Goal: Find specific page/section: Find specific page/section

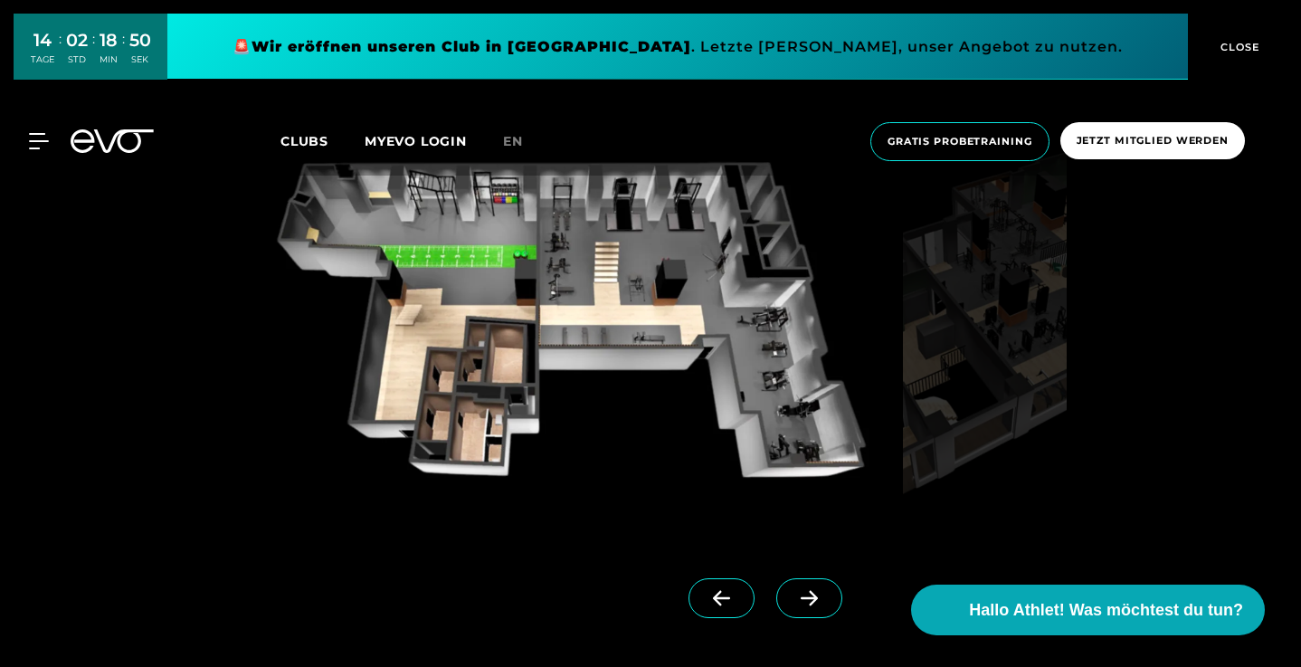
scroll to position [1416, 0]
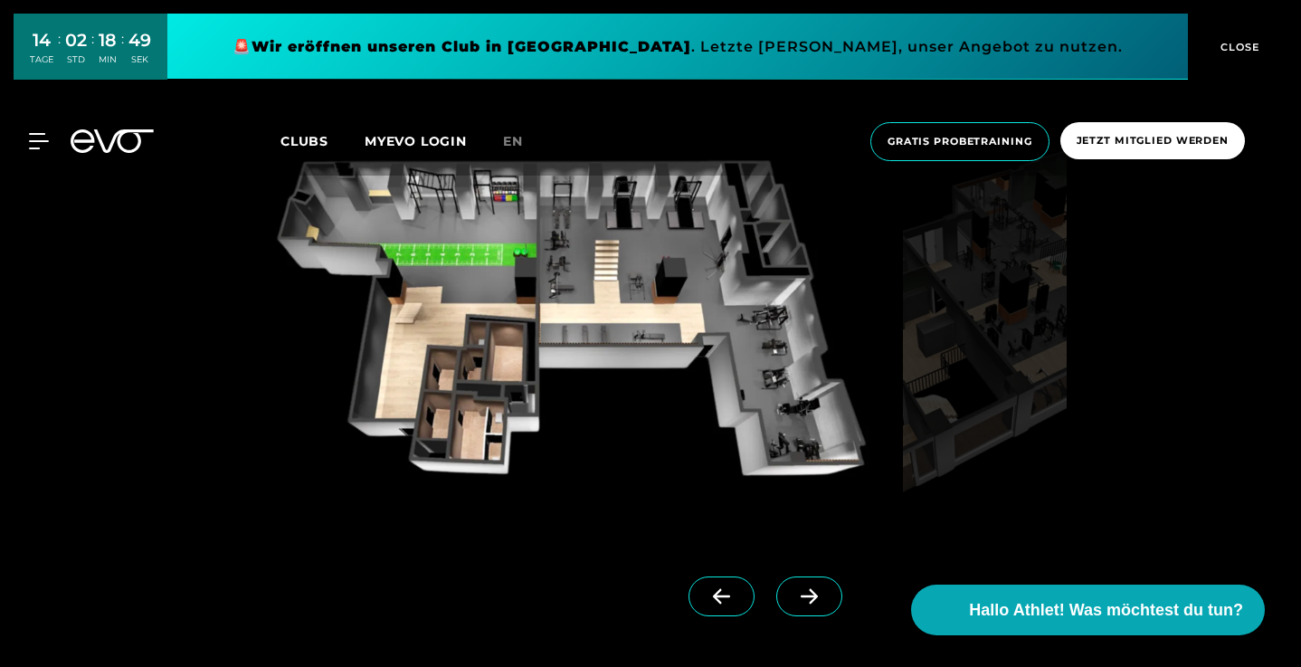
click at [819, 596] on icon at bounding box center [810, 596] width 32 height 16
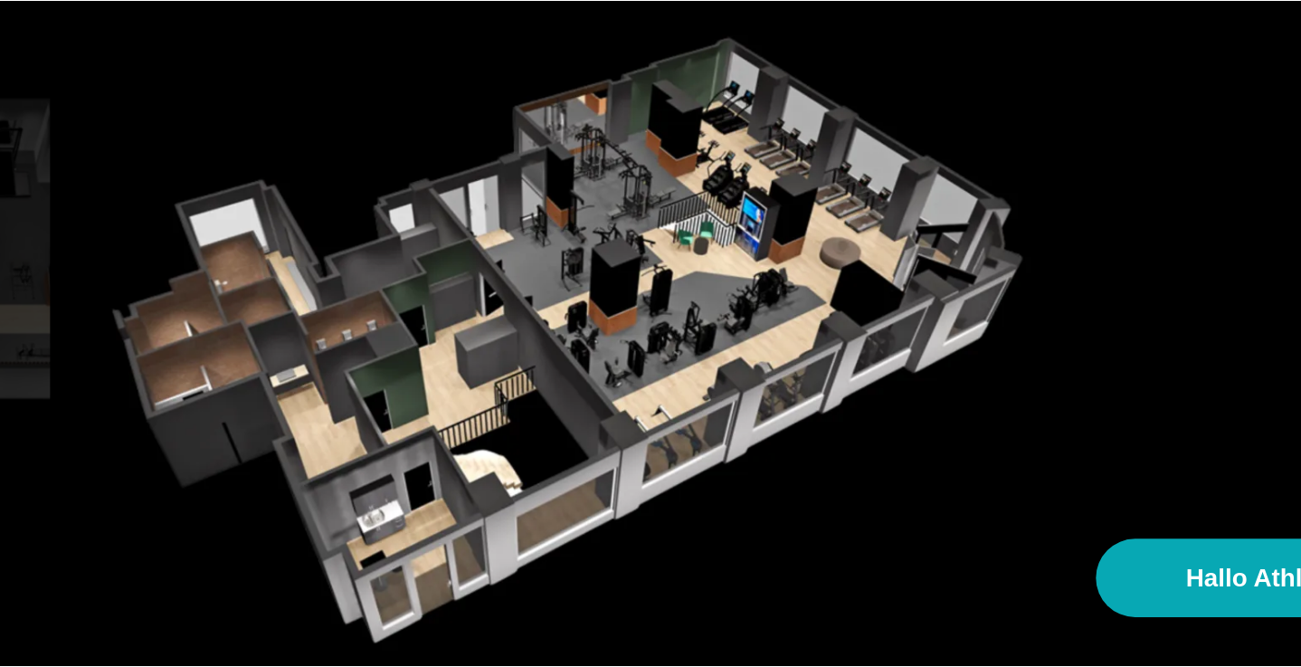
scroll to position [1387, 0]
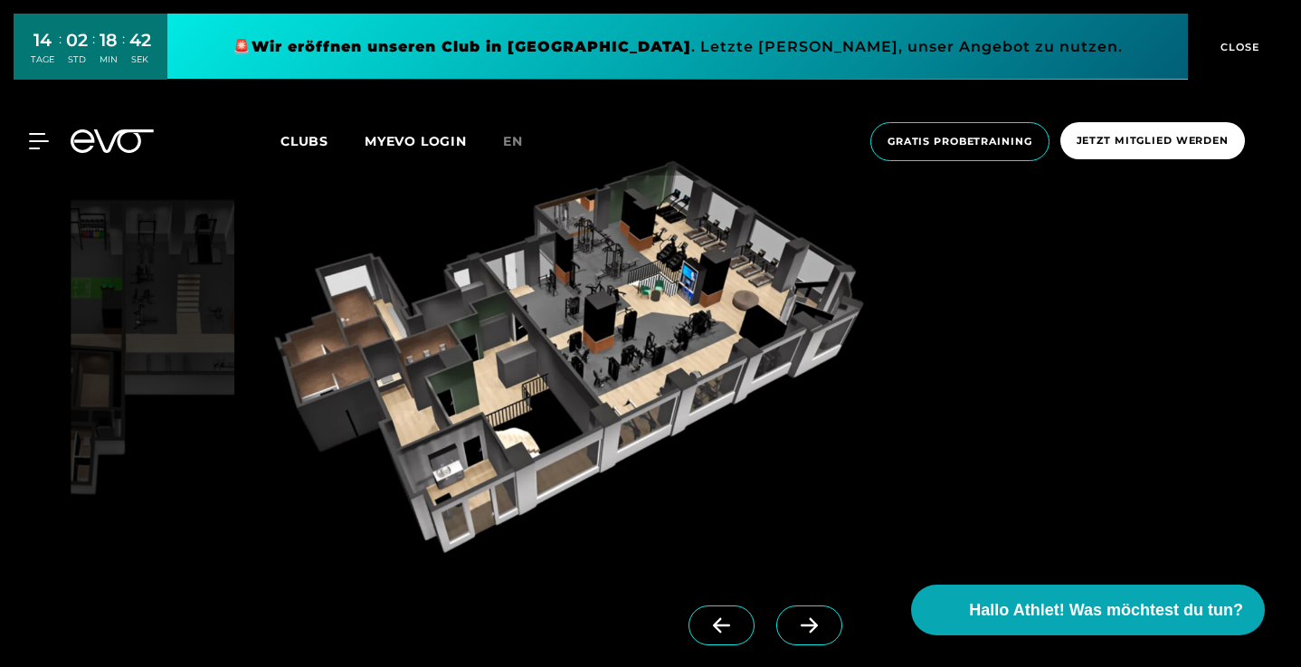
click at [605, 276] on img at bounding box center [569, 357] width 654 height 410
click at [605, 281] on img at bounding box center [569, 357] width 654 height 410
click at [603, 325] on img at bounding box center [569, 357] width 654 height 410
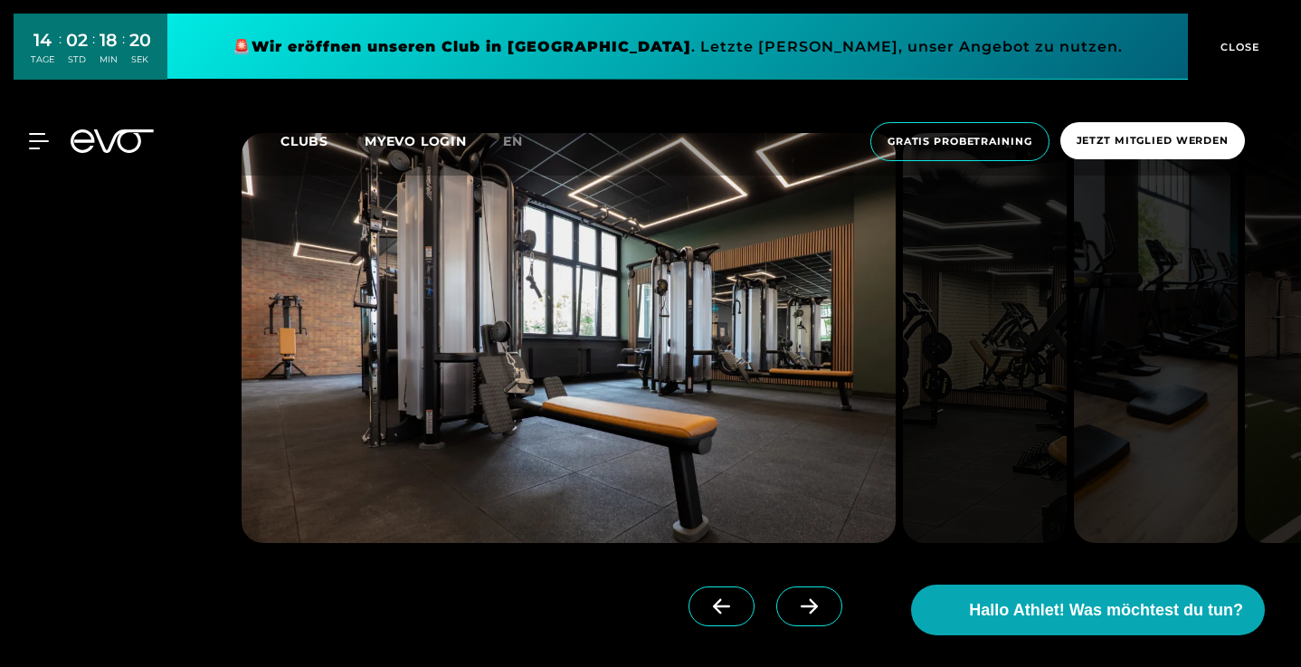
scroll to position [4451, 0]
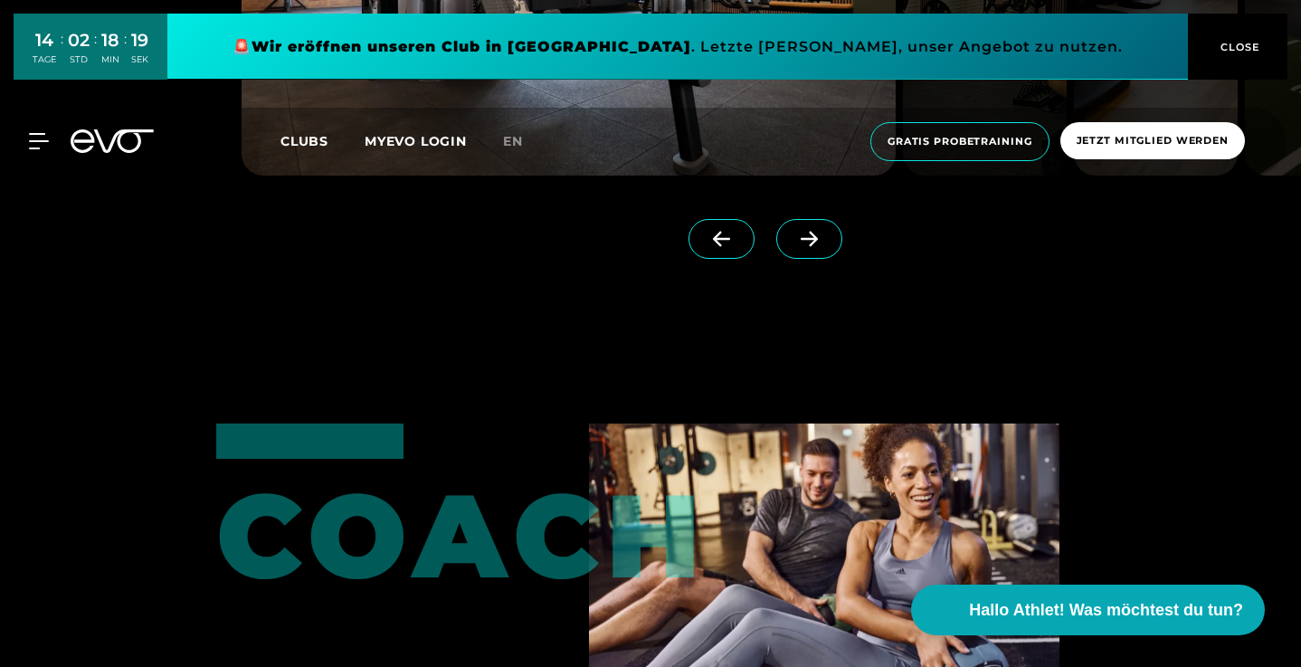
click at [807, 231] on icon at bounding box center [810, 239] width 32 height 16
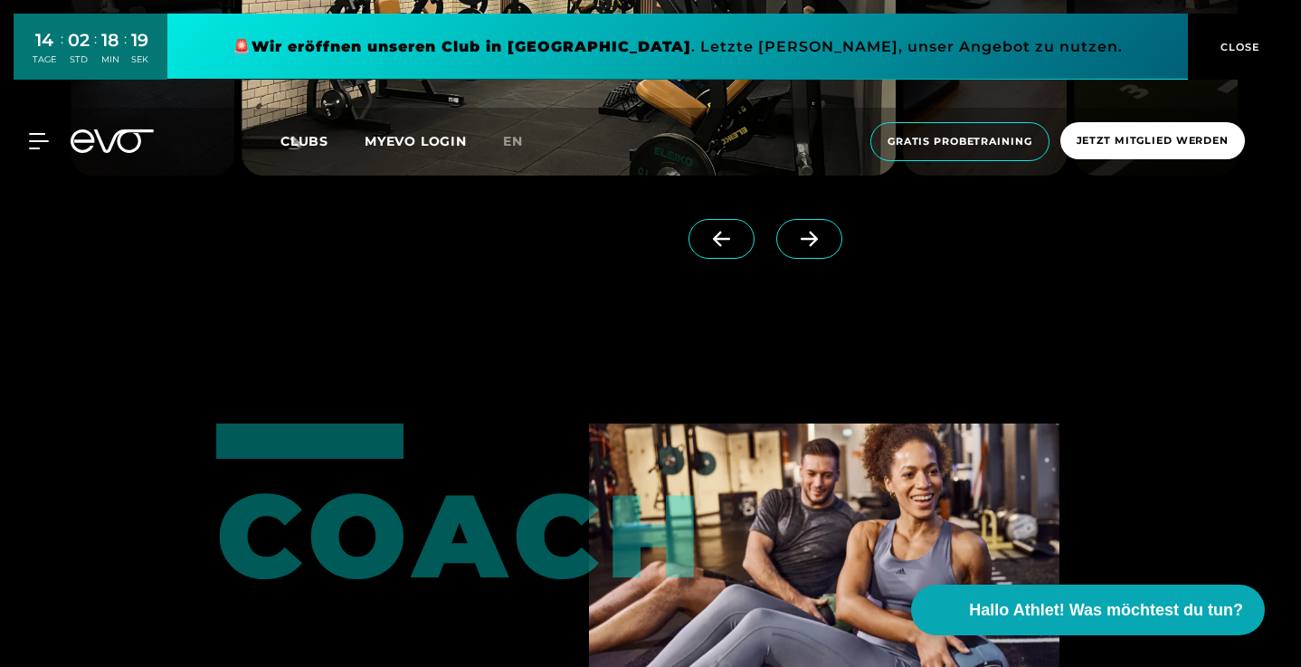
scroll to position [4255, 0]
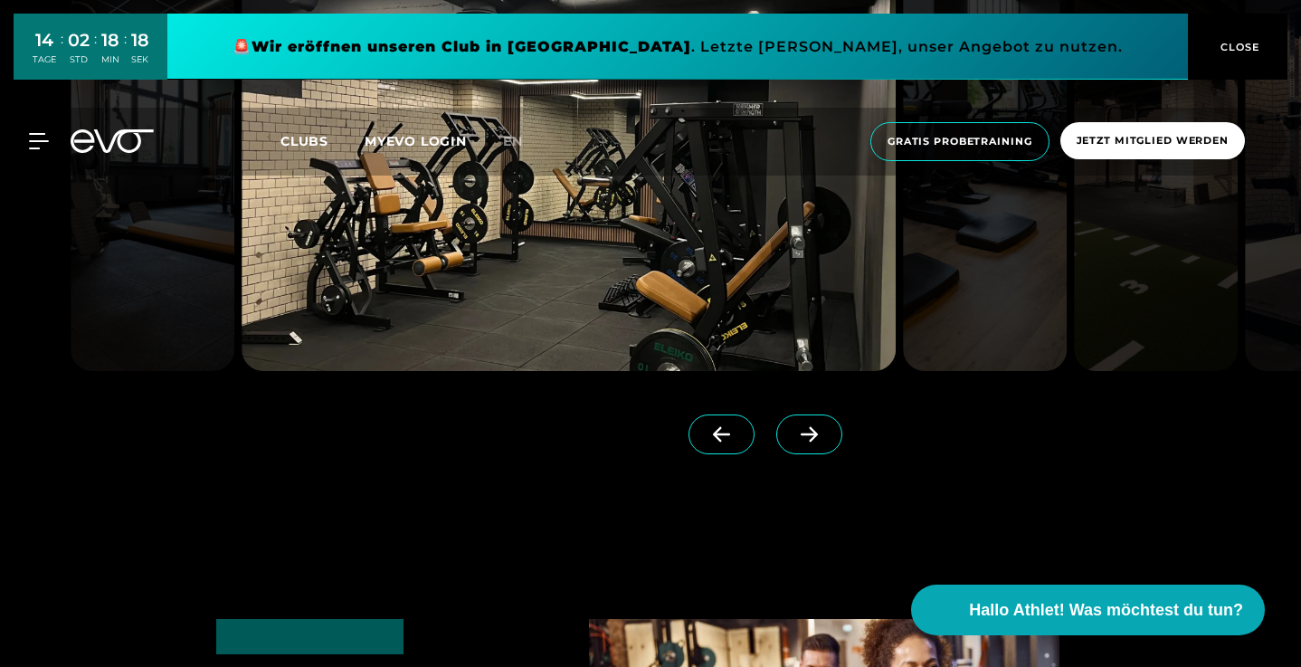
click at [814, 414] on span at bounding box center [809, 434] width 66 height 40
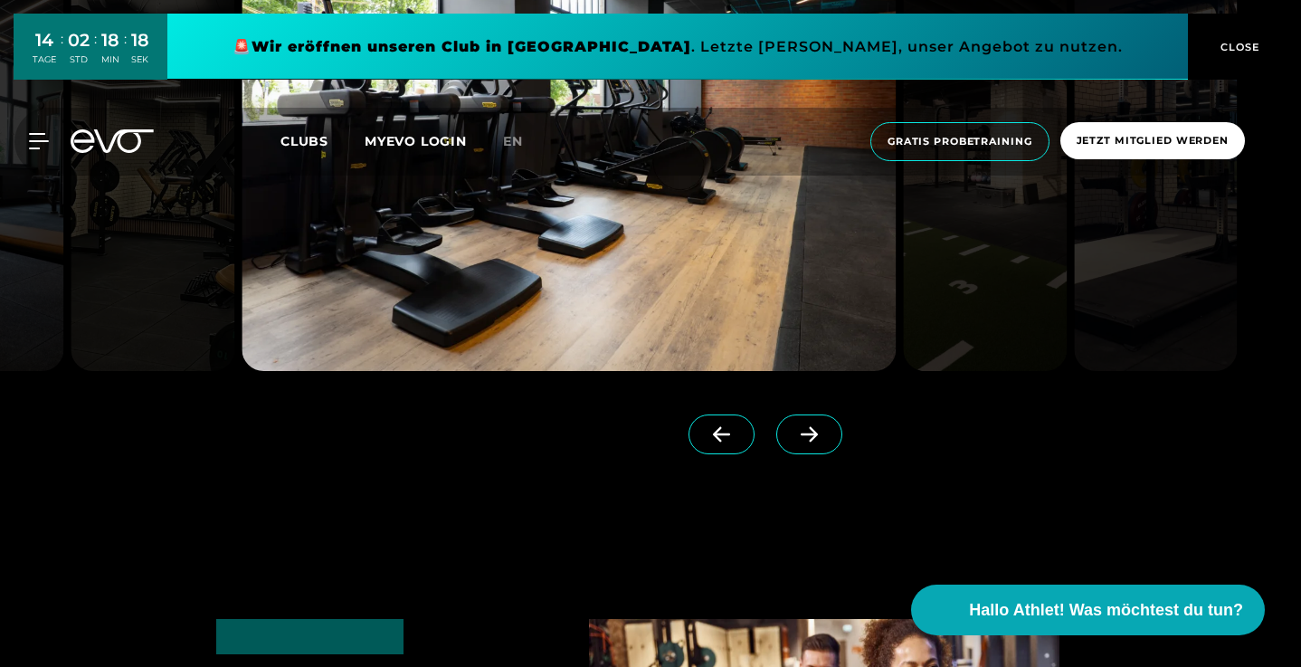
click at [814, 414] on span at bounding box center [809, 434] width 66 height 40
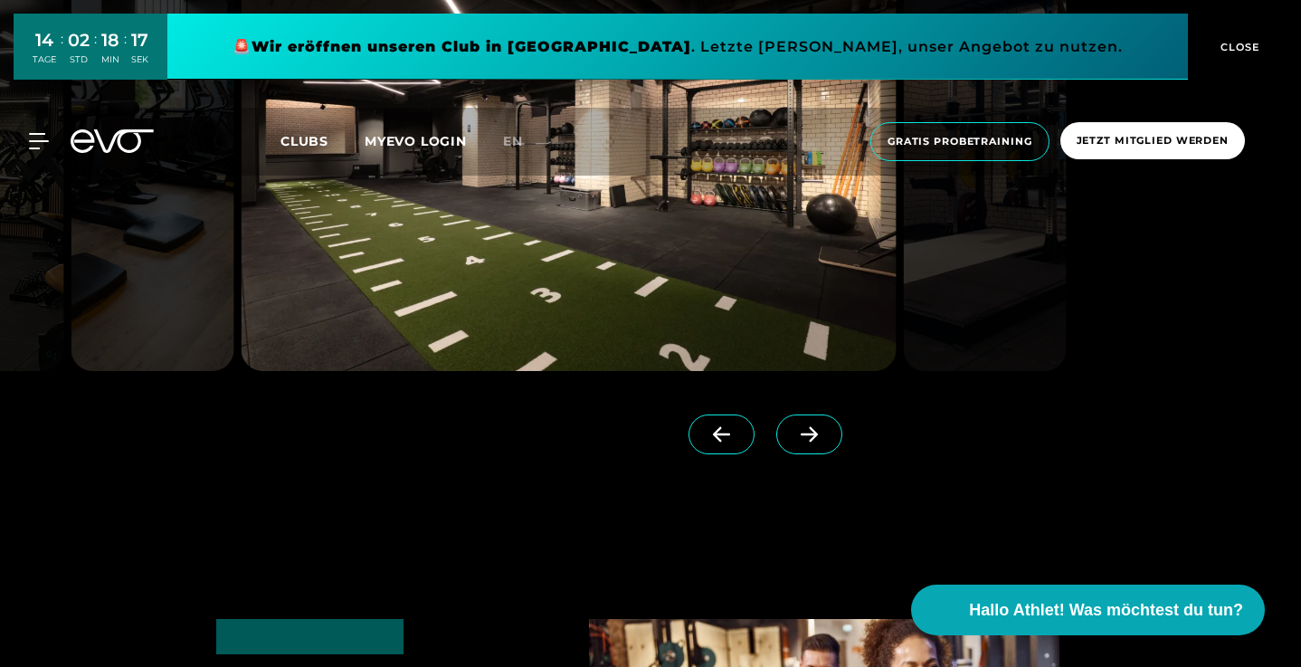
click at [814, 414] on span at bounding box center [809, 434] width 66 height 40
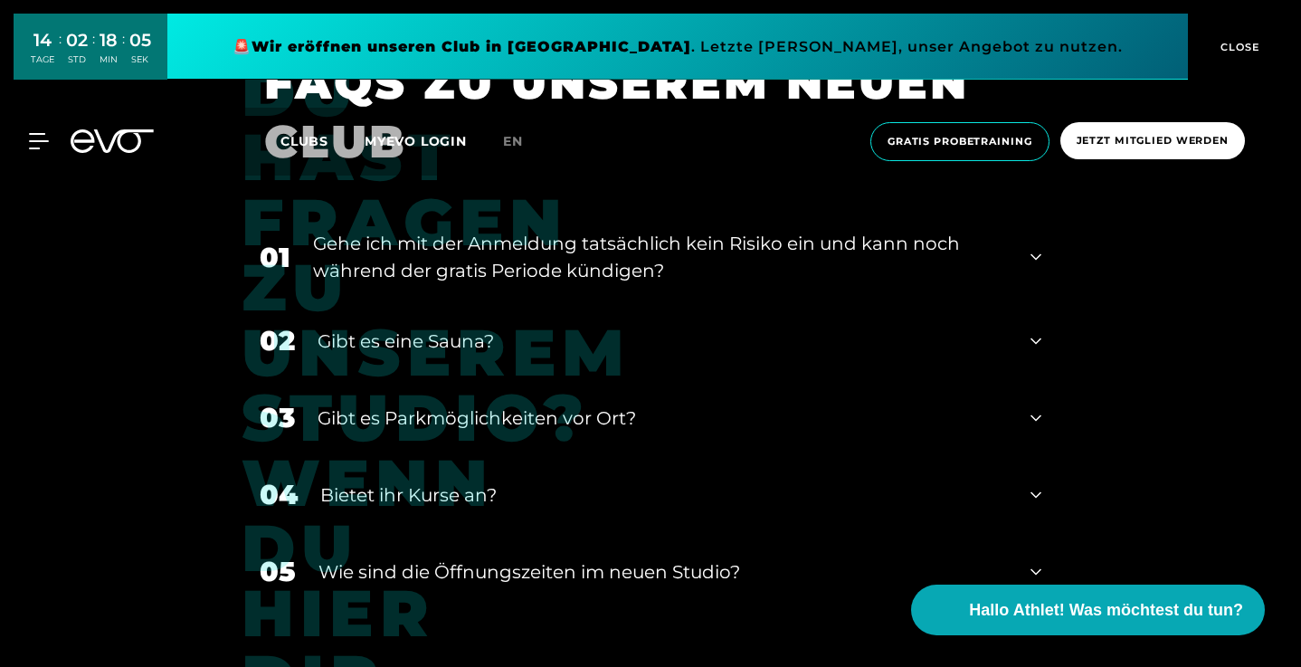
scroll to position [6744, 0]
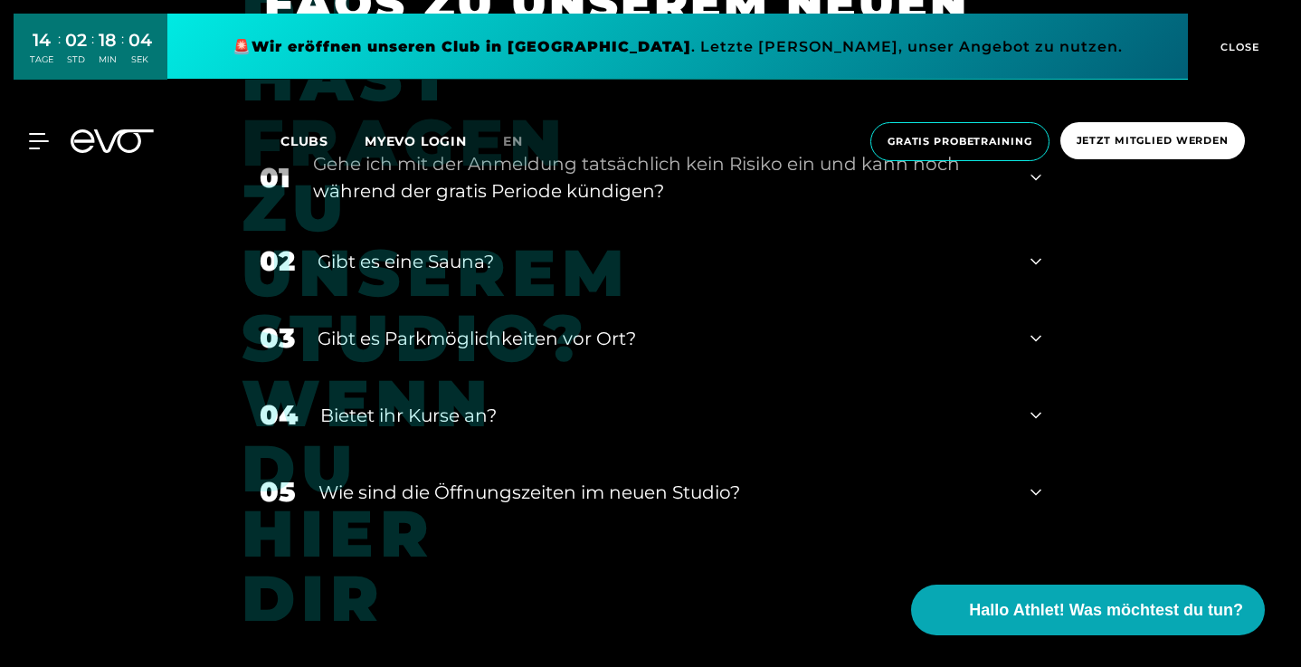
click at [475, 479] on div "​Wie sind die Öffnungszeiten im neuen Studio?" at bounding box center [662, 492] width 689 height 27
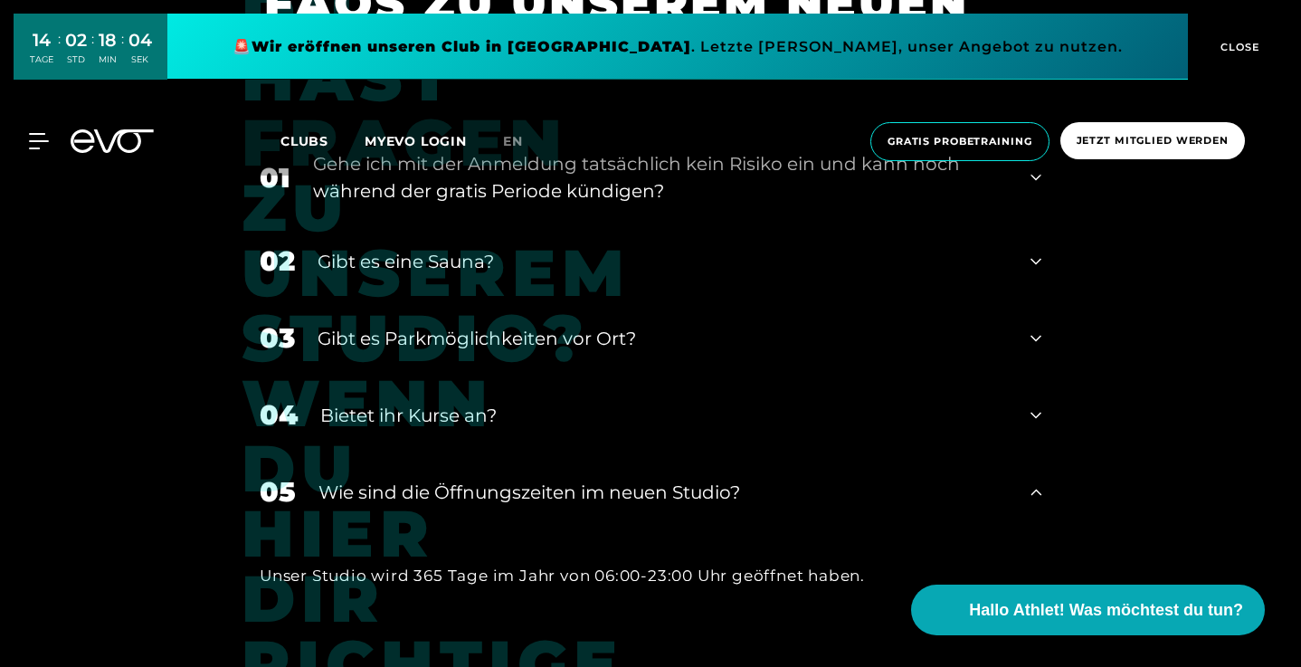
click at [474, 479] on div "​Wie sind die Öffnungszeiten im neuen Studio?" at bounding box center [662, 492] width 689 height 27
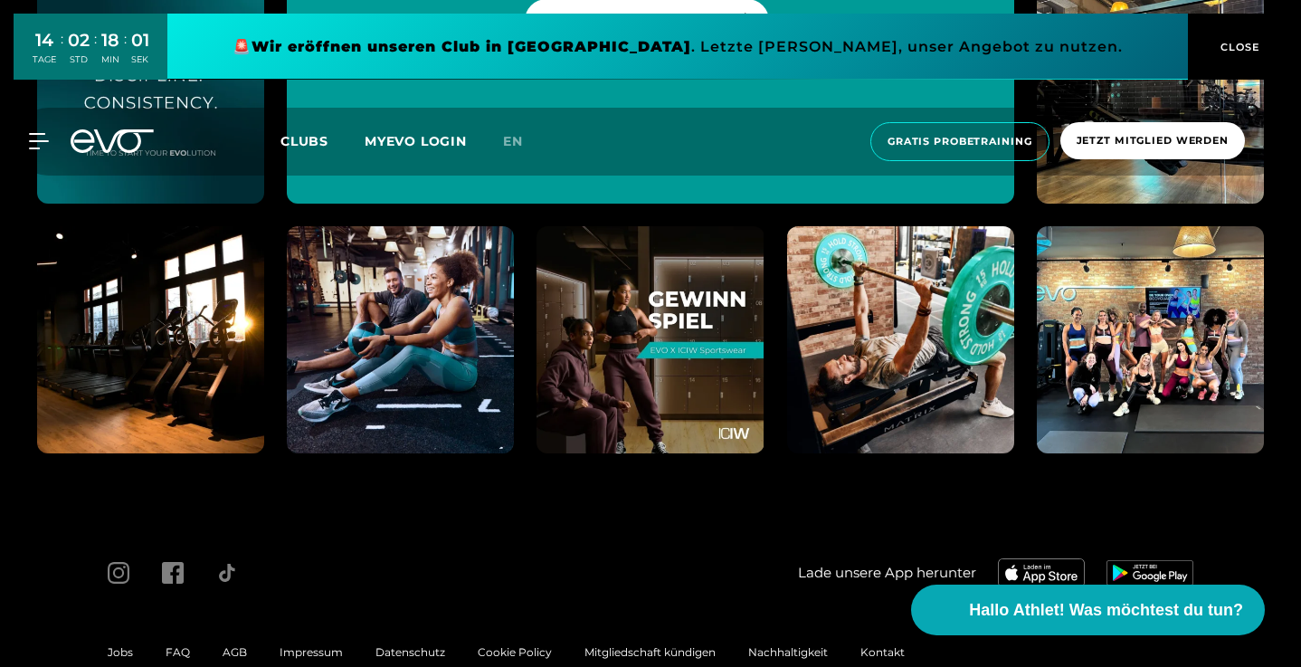
scroll to position [7969, 0]
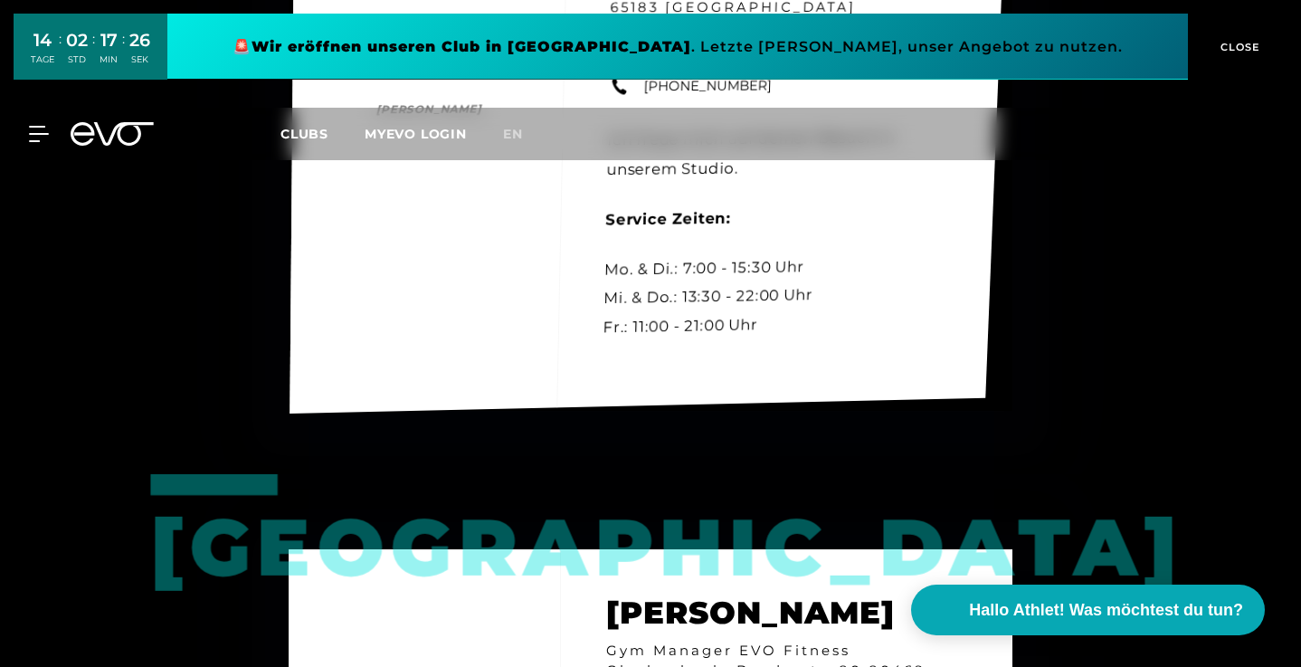
scroll to position [1656, 0]
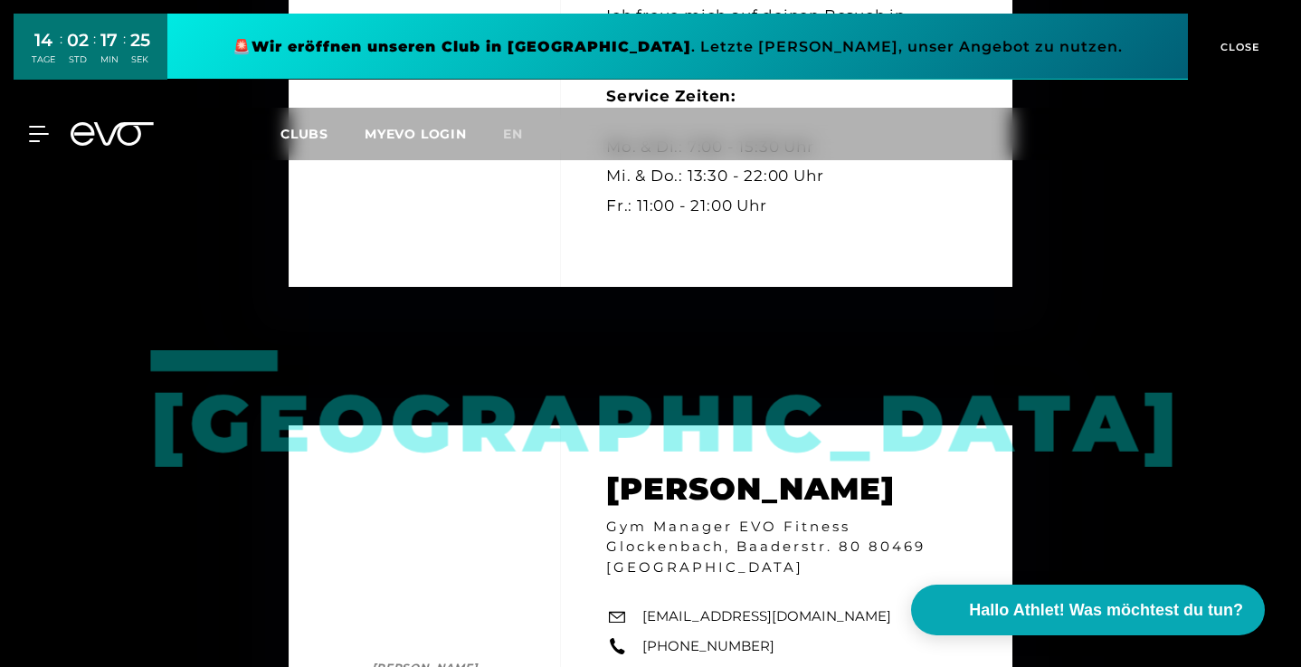
click at [45, 123] on div "MyEVO Login Über EVO Mitgliedschaften Probetraining TAGESPASS EVO Studios Düsse…" at bounding box center [651, 134] width 1294 height 52
click at [299, 124] on div "Clubs MYEVO LOGIN" at bounding box center [391, 134] width 223 height 21
click at [299, 128] on span "Clubs" at bounding box center [304, 134] width 48 height 16
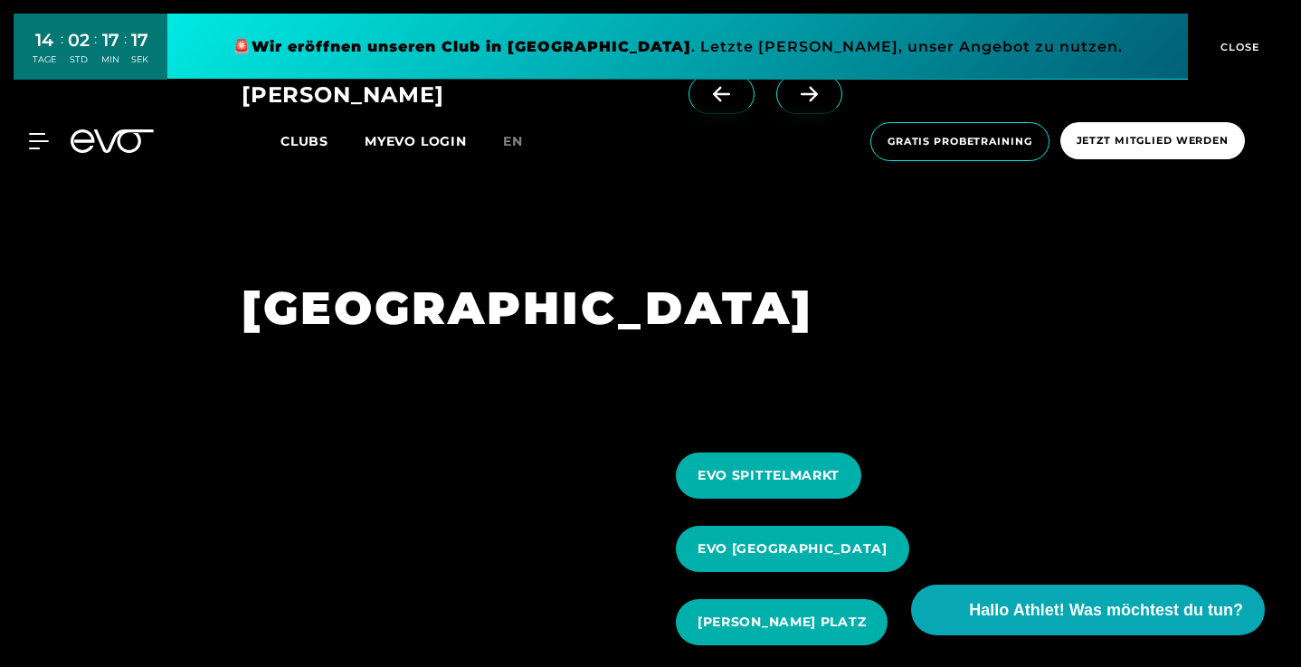
scroll to position [1840, 0]
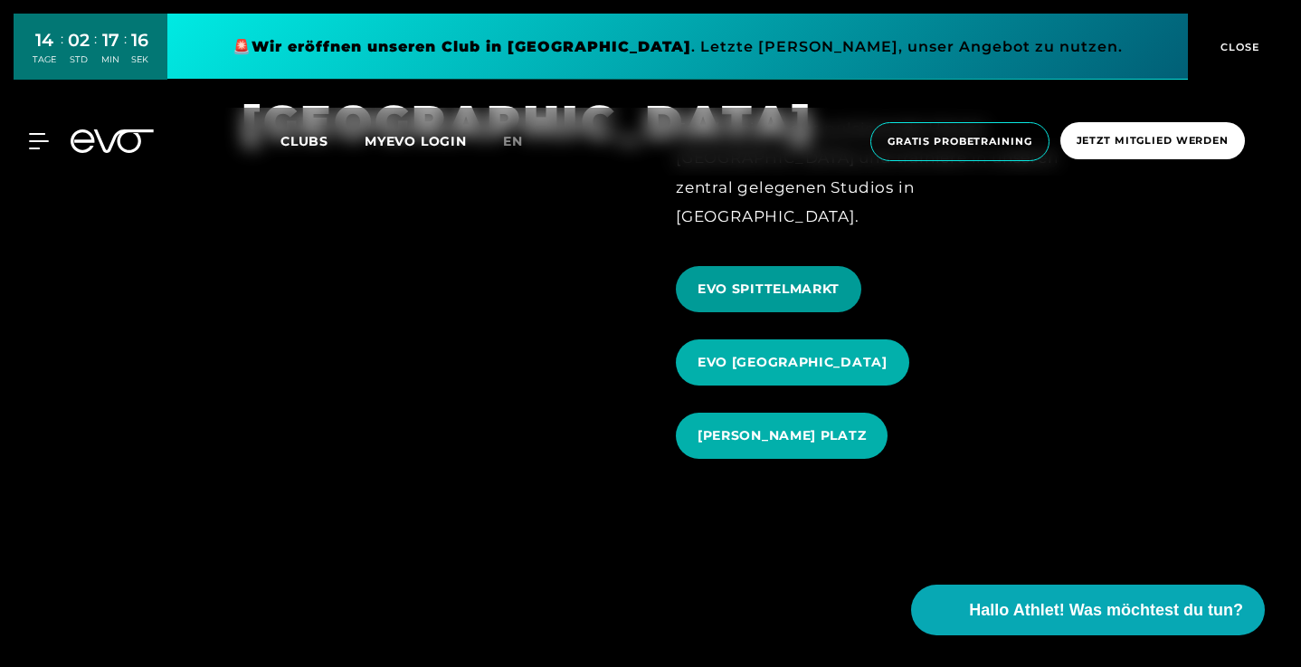
click at [778, 266] on span "EVO SPITTELMARKT" at bounding box center [768, 289] width 185 height 46
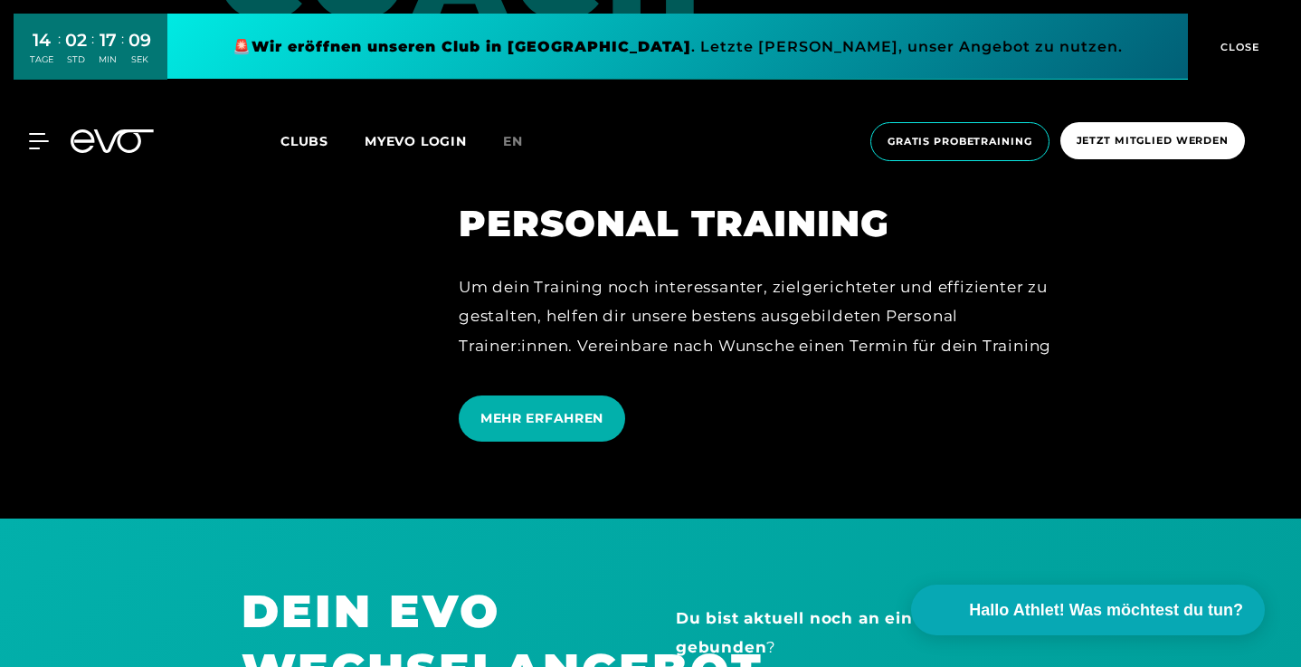
scroll to position [4964, 0]
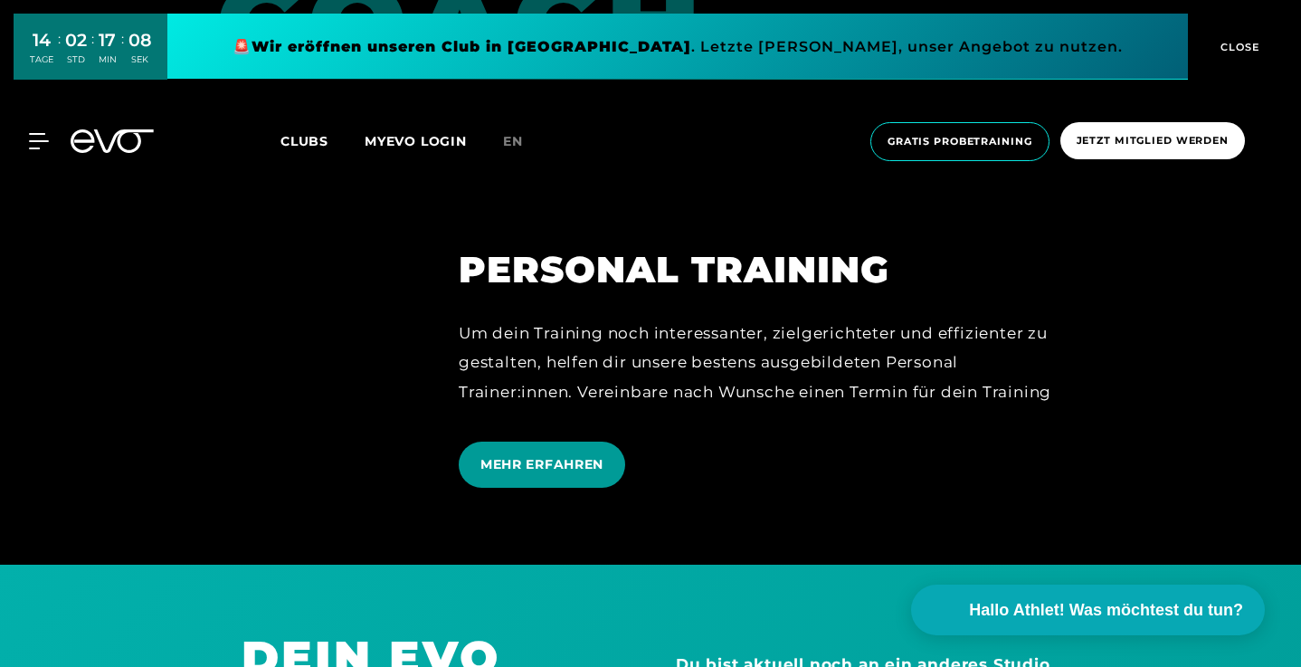
click at [547, 469] on span "MEHR ERFAHREN" at bounding box center [542, 465] width 166 height 46
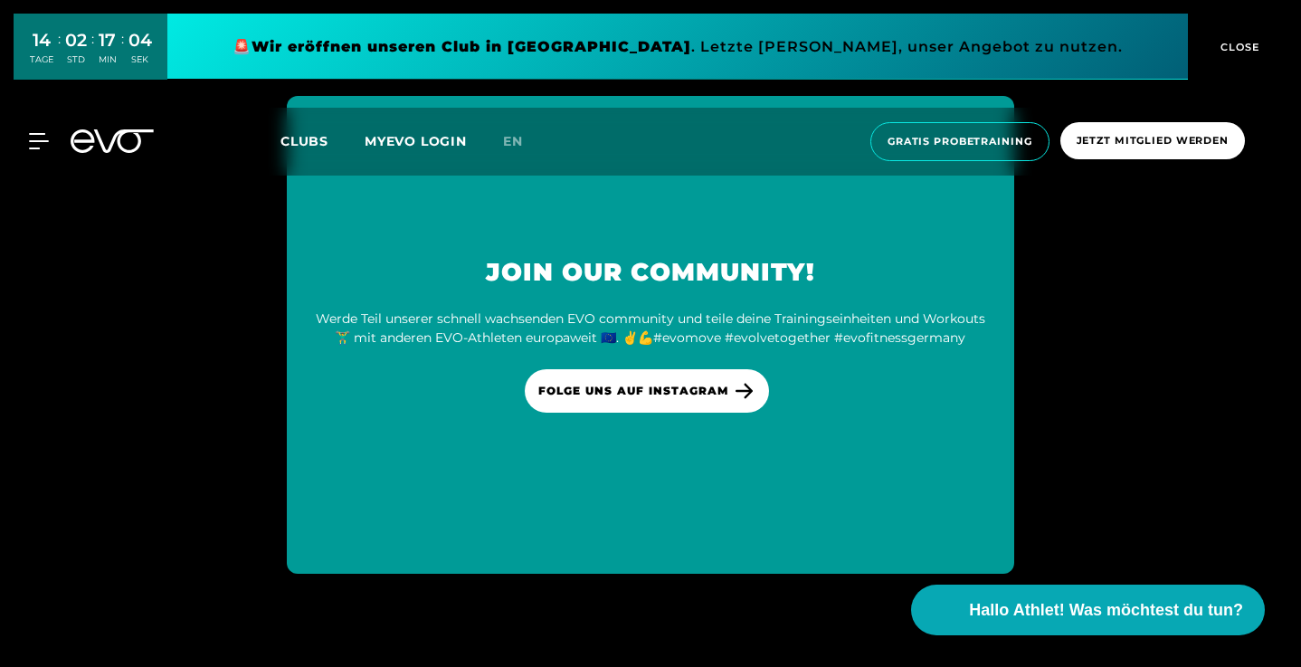
scroll to position [7973, 0]
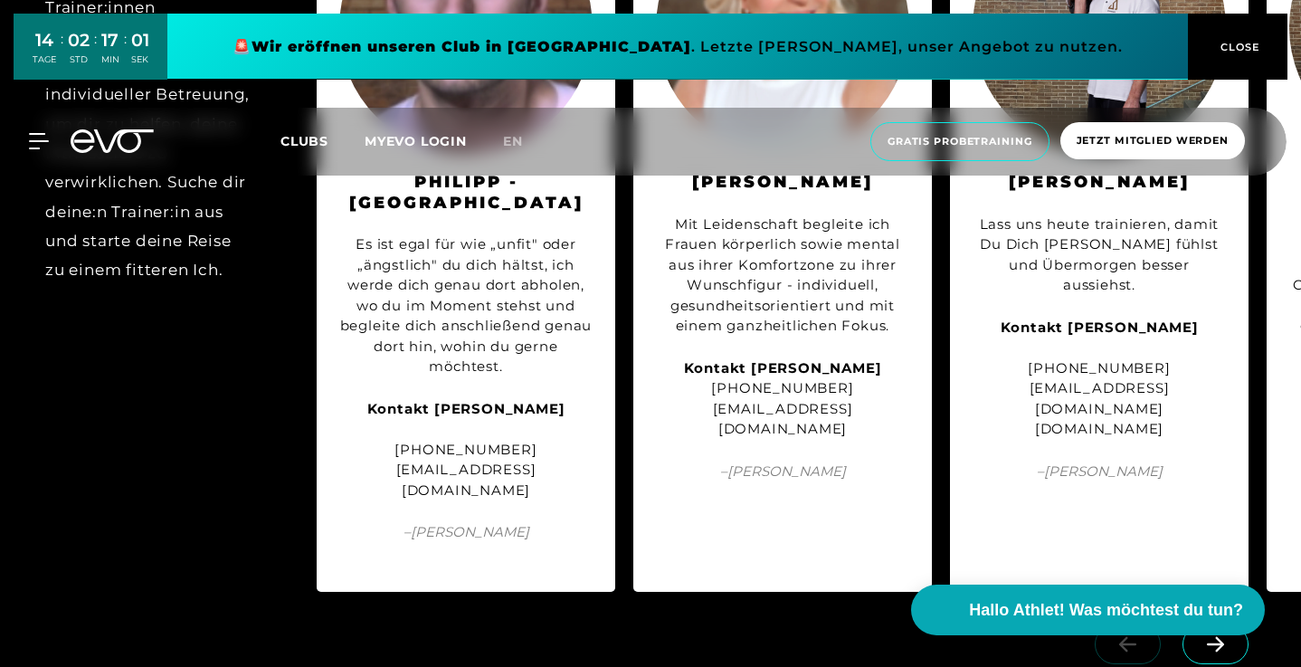
scroll to position [4469, 0]
